Goal: Task Accomplishment & Management: Complete application form

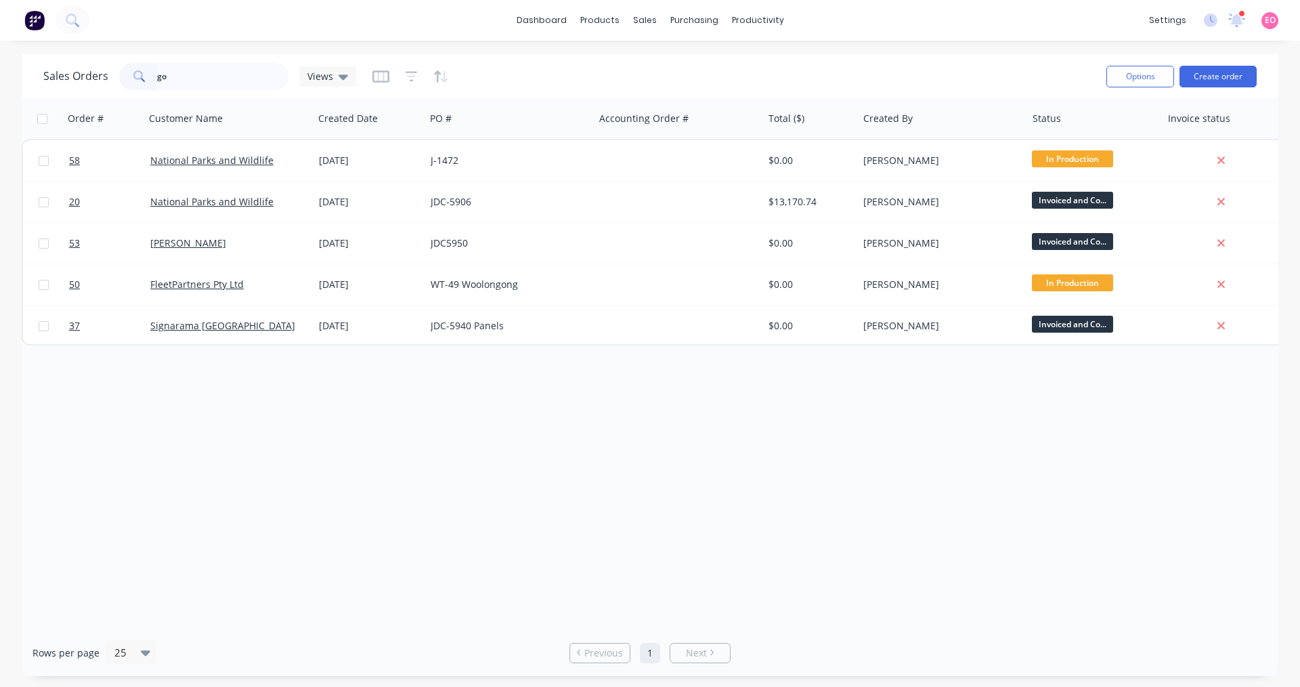
type input "g"
type input "gpm"
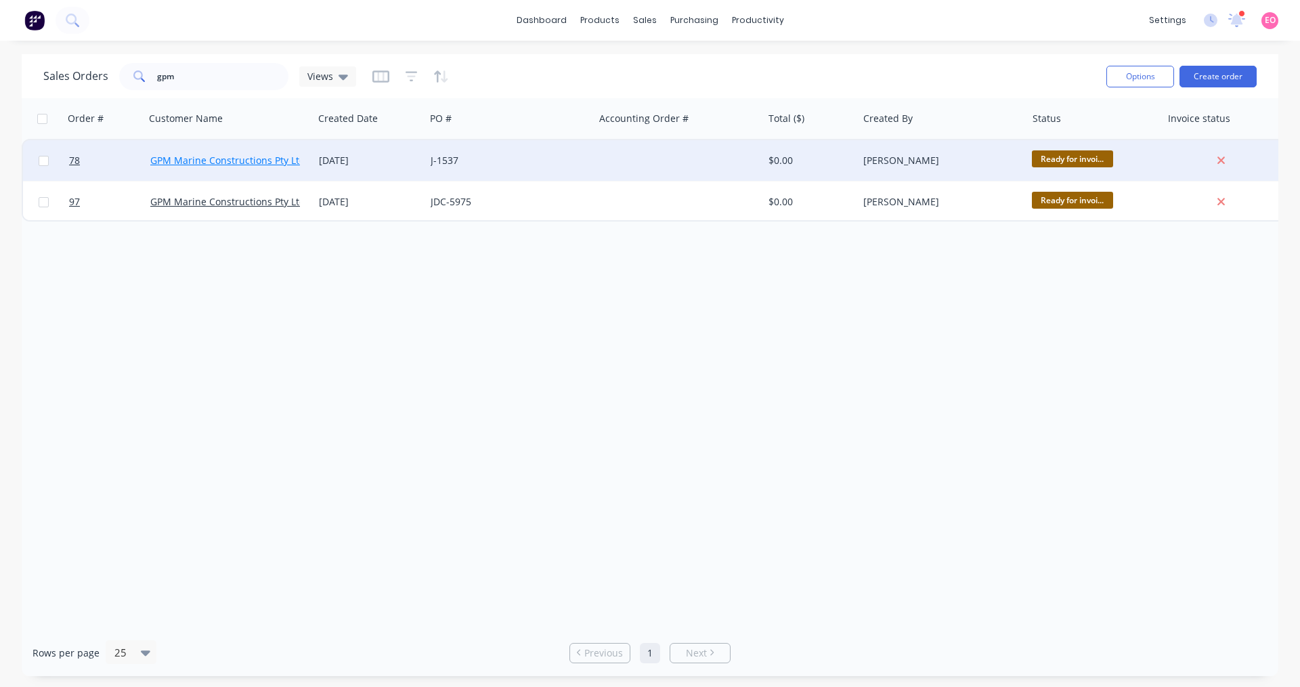
click at [210, 157] on link "GPM Marine Constructions Pty Ltd" at bounding box center [227, 160] width 155 height 13
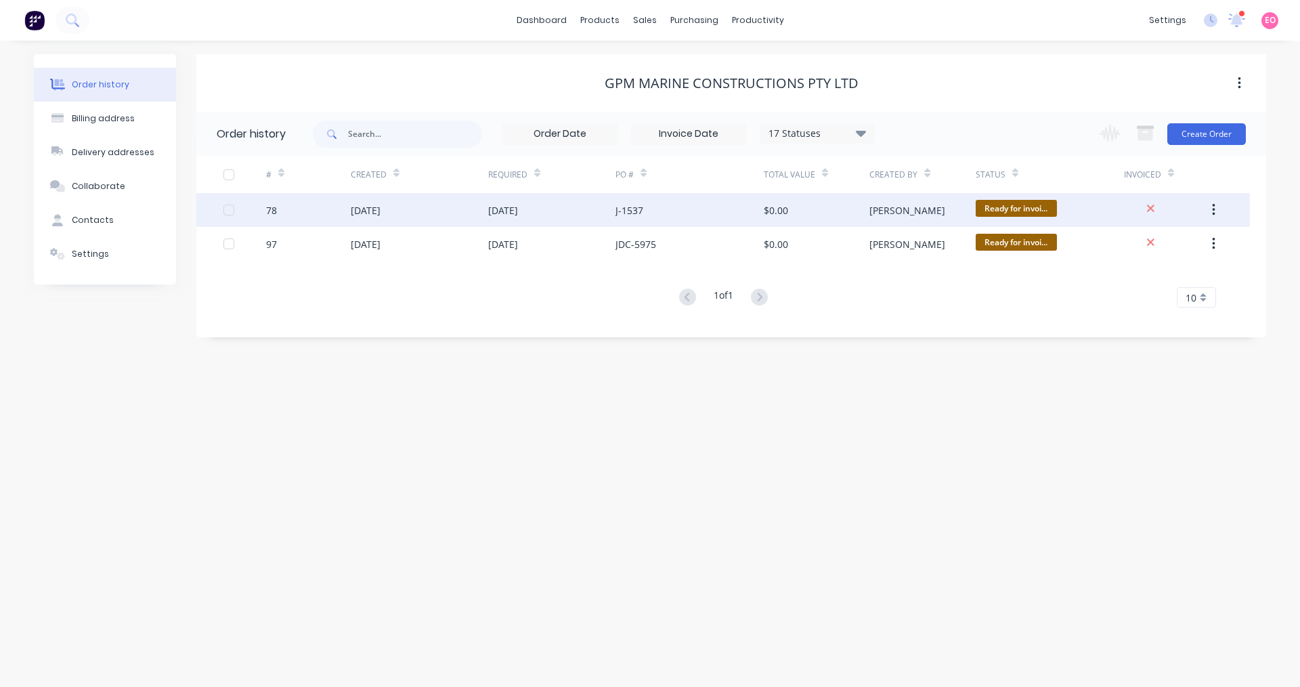
click at [537, 213] on div "[DATE]" at bounding box center [551, 210] width 127 height 34
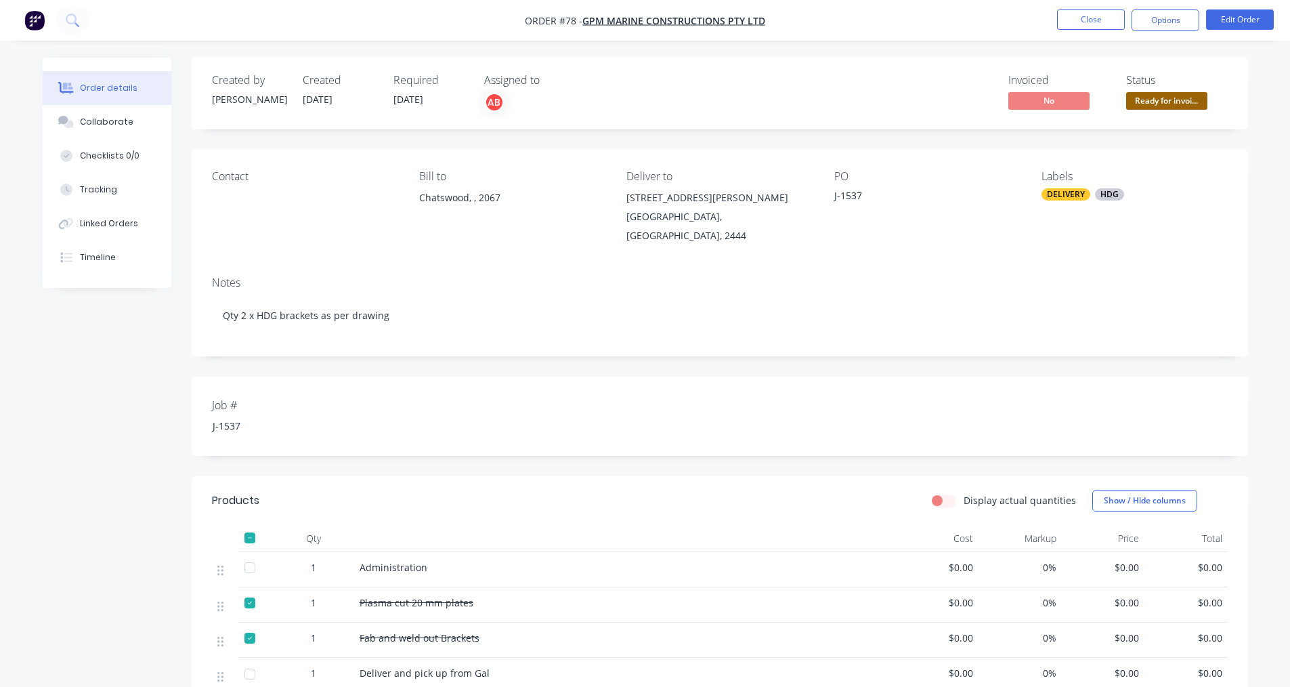
click at [265, 202] on div "Contact" at bounding box center [305, 207] width 186 height 75
click at [217, 194] on div "Contact" at bounding box center [305, 207] width 186 height 75
click at [1232, 20] on button "Edit Order" at bounding box center [1240, 19] width 68 height 20
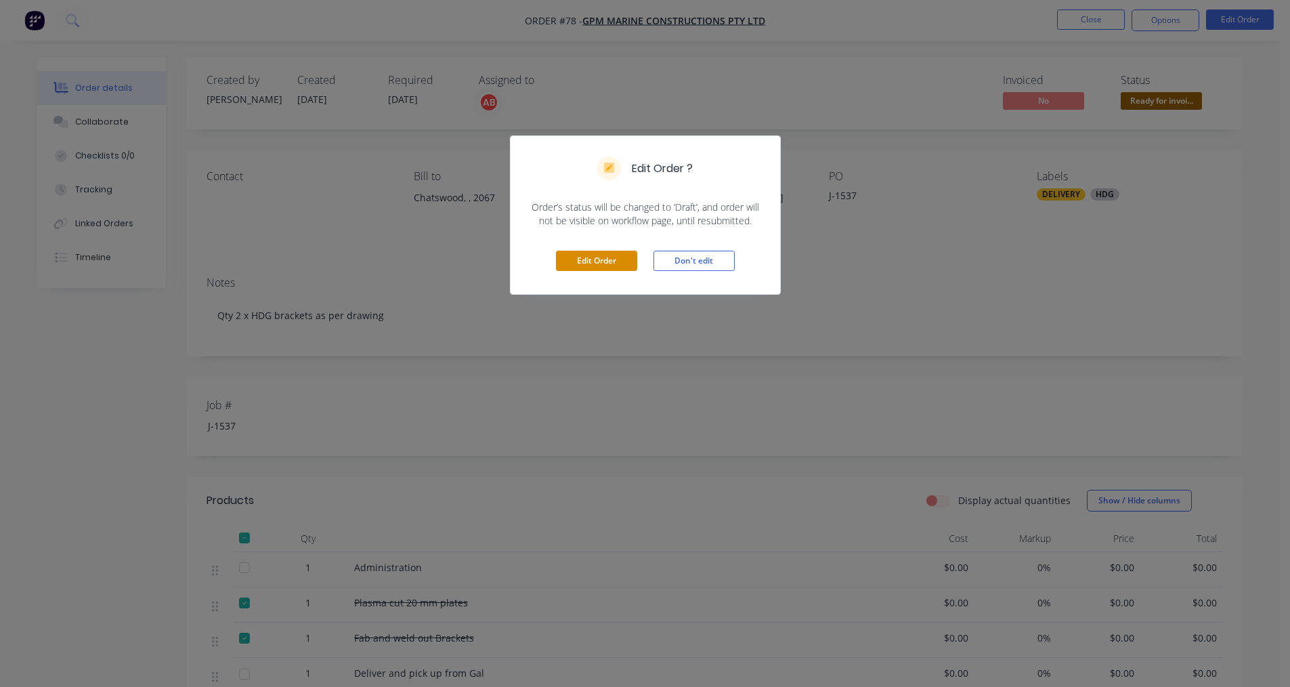
click at [606, 261] on button "Edit Order" at bounding box center [596, 261] width 81 height 20
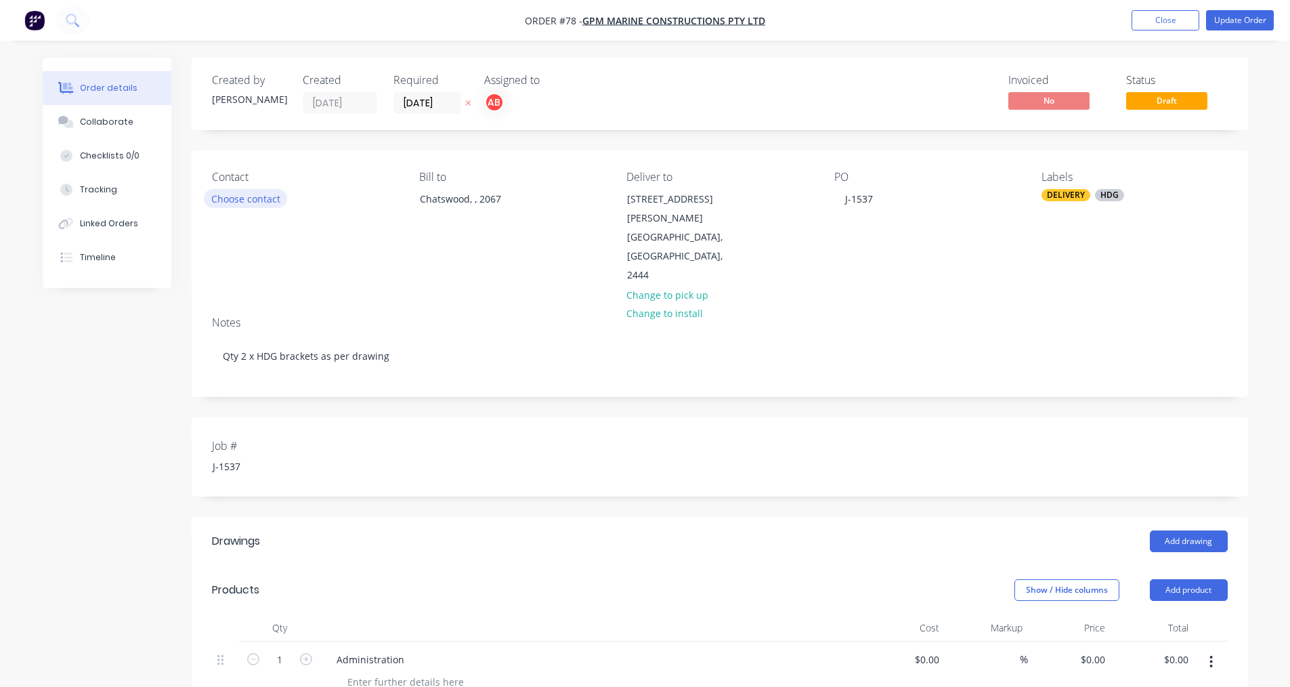
click at [247, 194] on button "Choose contact" at bounding box center [245, 198] width 83 height 18
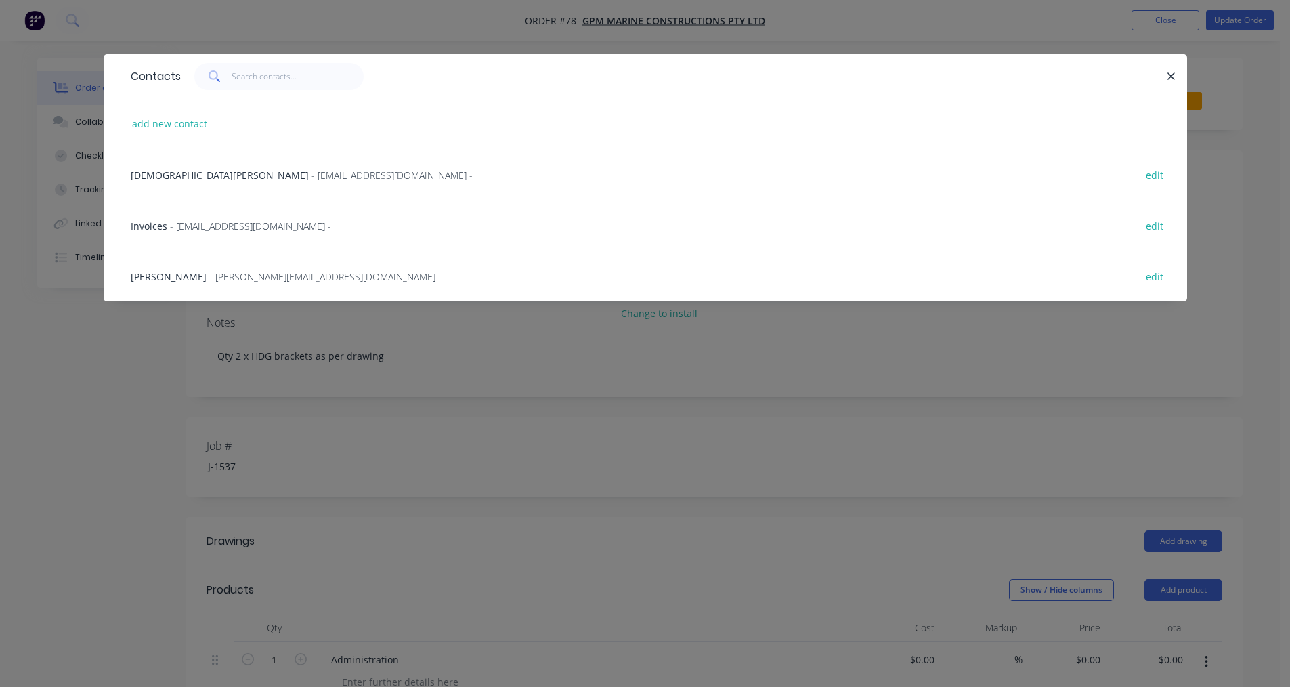
click at [1170, 62] on div "Contacts" at bounding box center [645, 76] width 1083 height 44
click at [1167, 79] on icon "button" at bounding box center [1171, 76] width 9 height 12
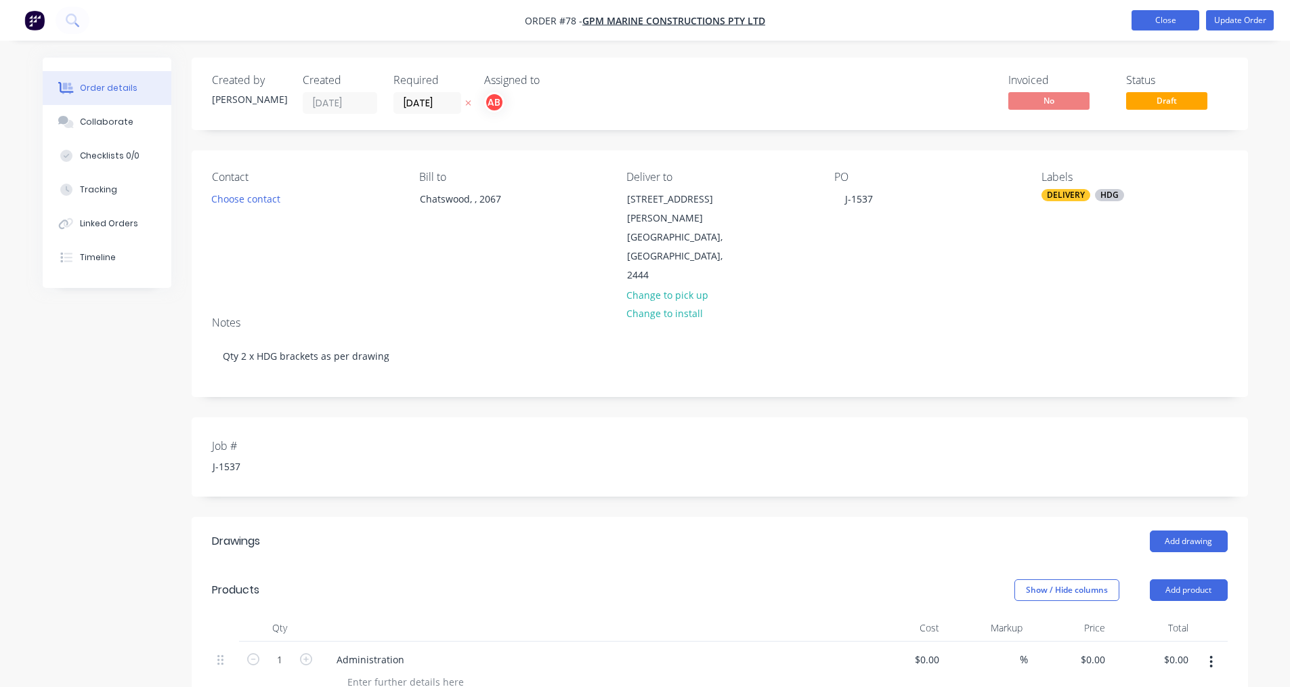
click at [1193, 17] on button "Close" at bounding box center [1165, 20] width 68 height 20
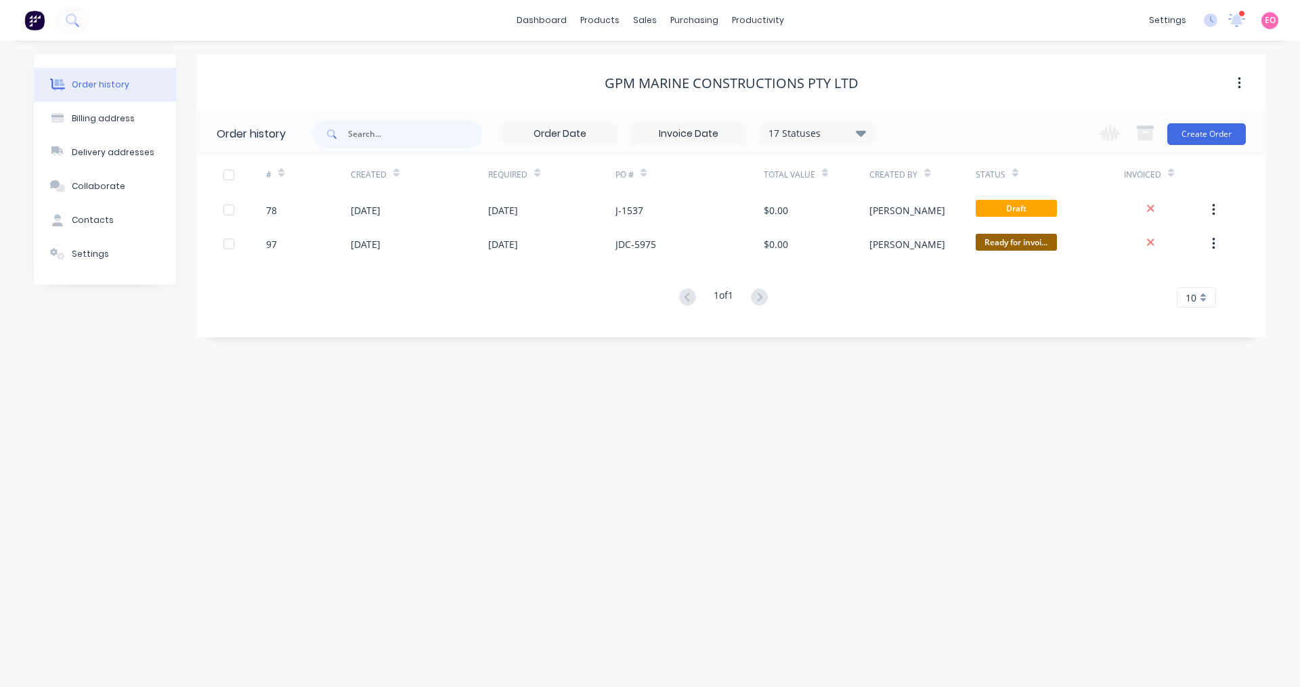
drag, startPoint x: 611, startPoint y: 211, endPoint x: 475, endPoint y: 373, distance: 211.4
click at [475, 373] on div "Order history Billing address Delivery addresses Collaborate Contacts Settings …" at bounding box center [650, 364] width 1300 height 646
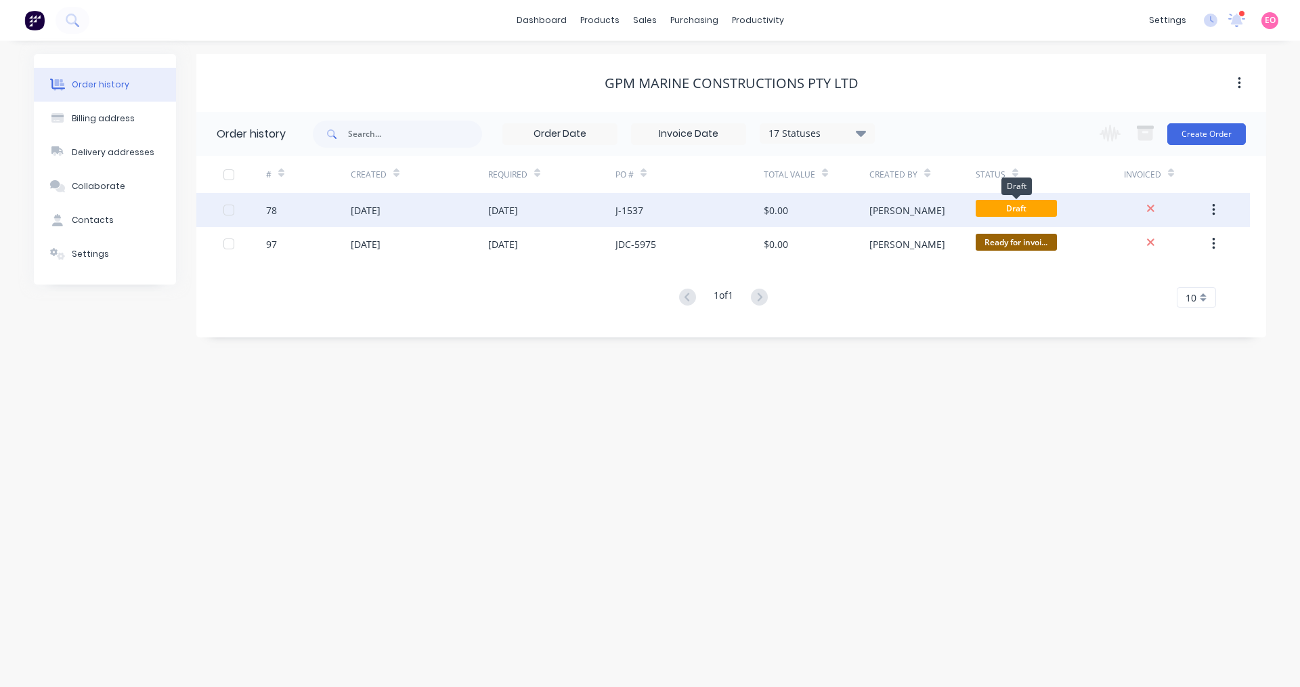
click at [1020, 208] on span "Draft" at bounding box center [1016, 208] width 81 height 17
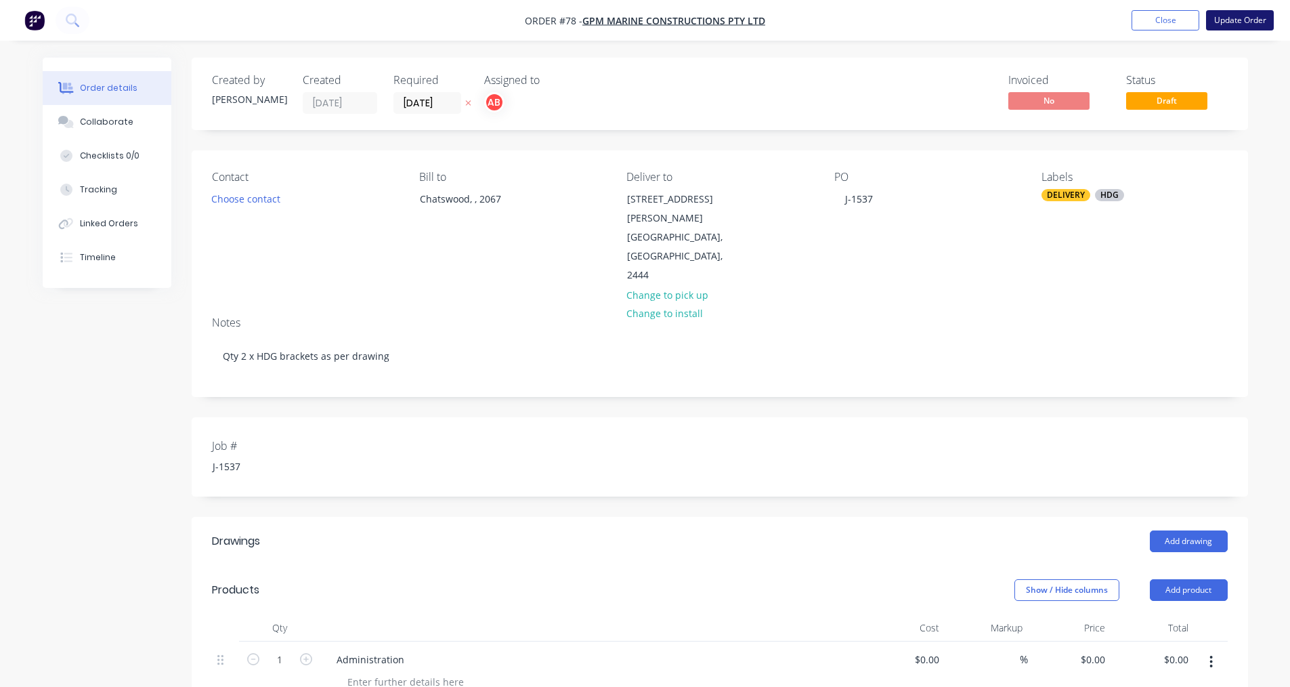
click at [1224, 19] on button "Update Order" at bounding box center [1240, 20] width 68 height 20
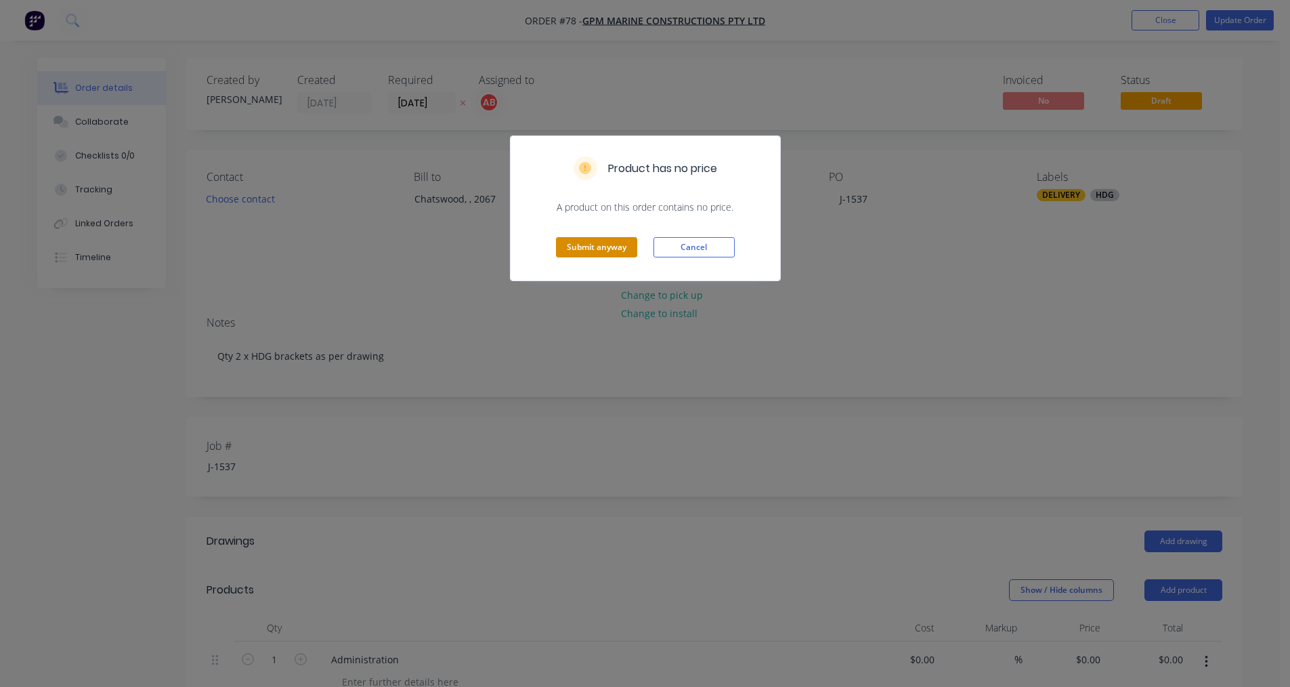
click at [594, 253] on button "Submit anyway" at bounding box center [596, 247] width 81 height 20
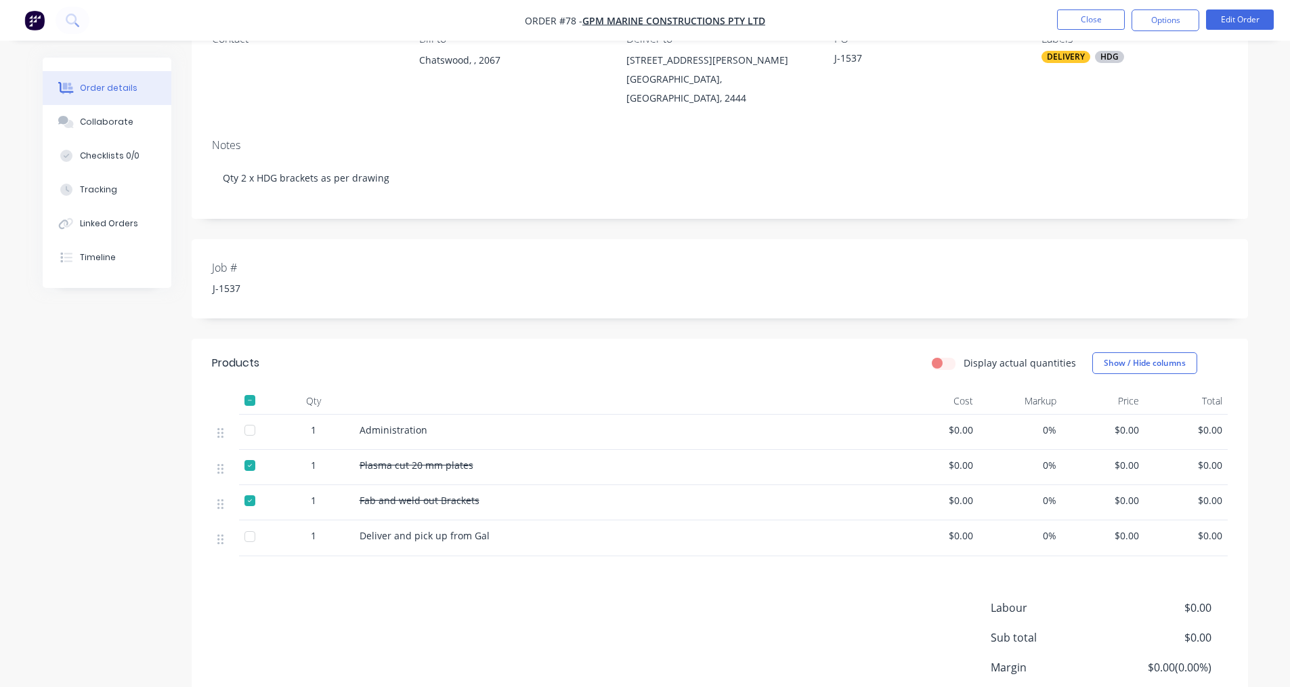
scroll to position [99, 0]
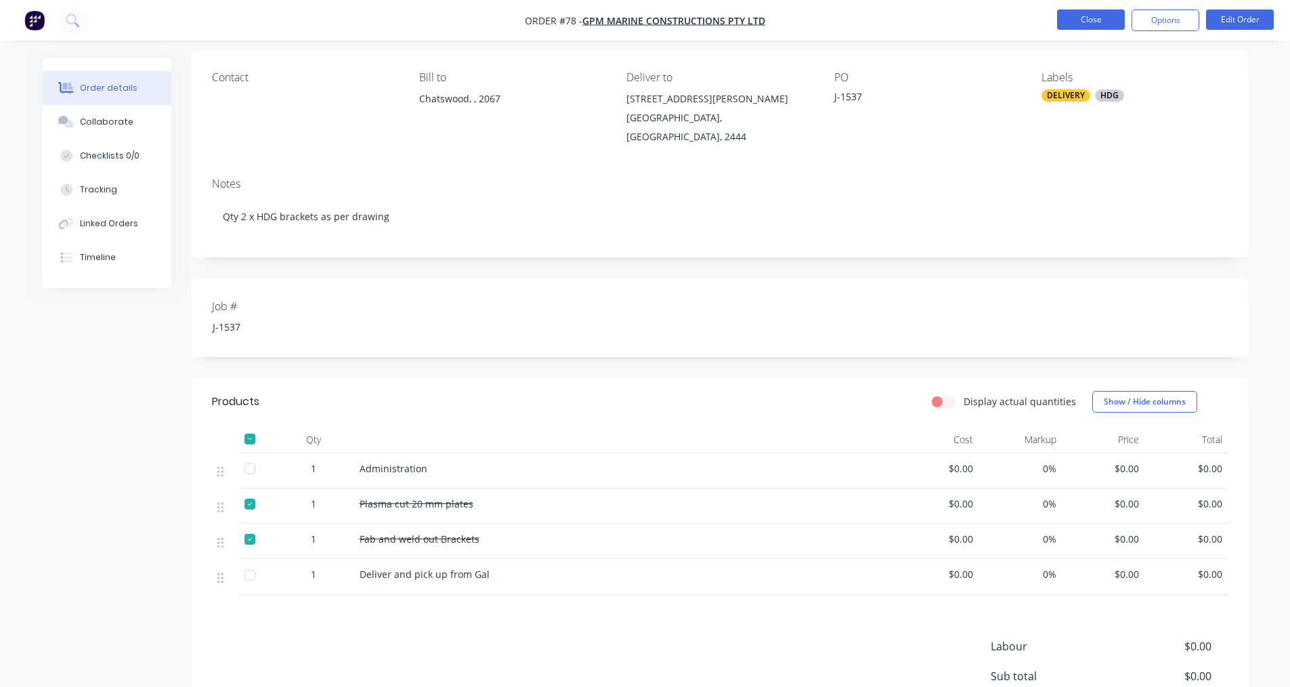
click at [1110, 17] on button "Close" at bounding box center [1091, 19] width 68 height 20
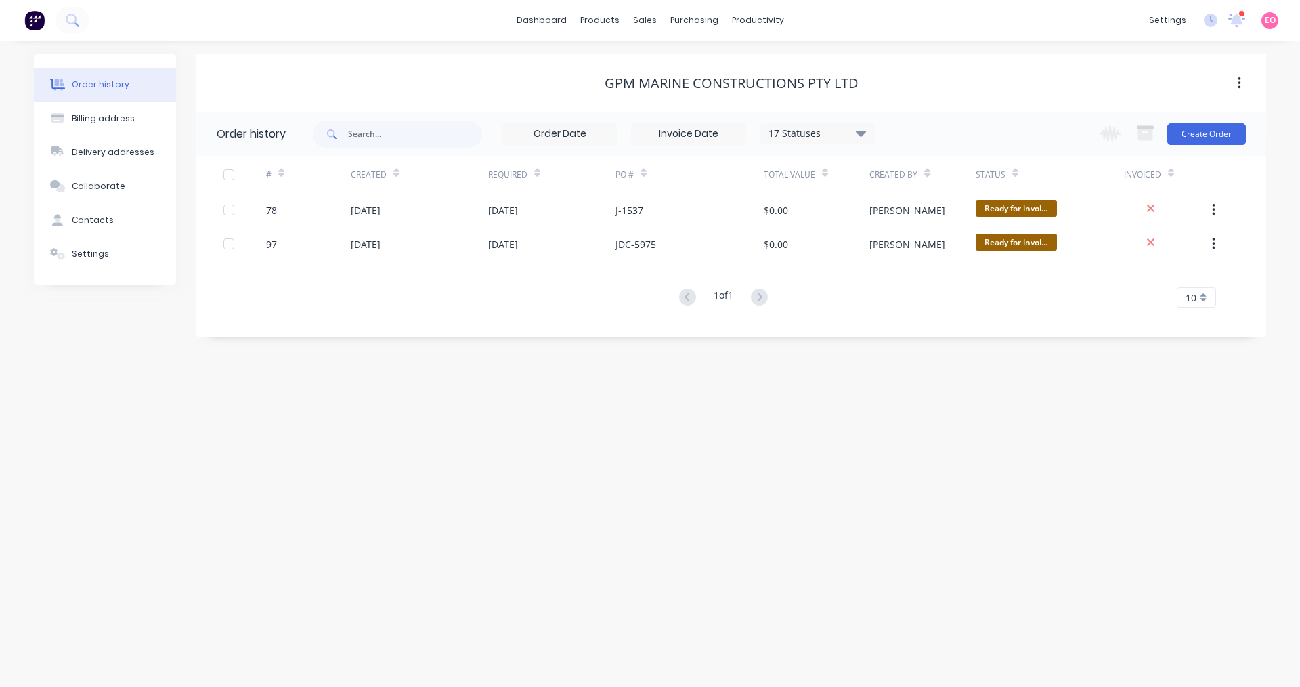
click at [1, 2] on div "dashboard products sales purchasing productivity dashboard products Product Cat…" at bounding box center [650, 20] width 1300 height 41
